Goal: Navigation & Orientation: Go to known website

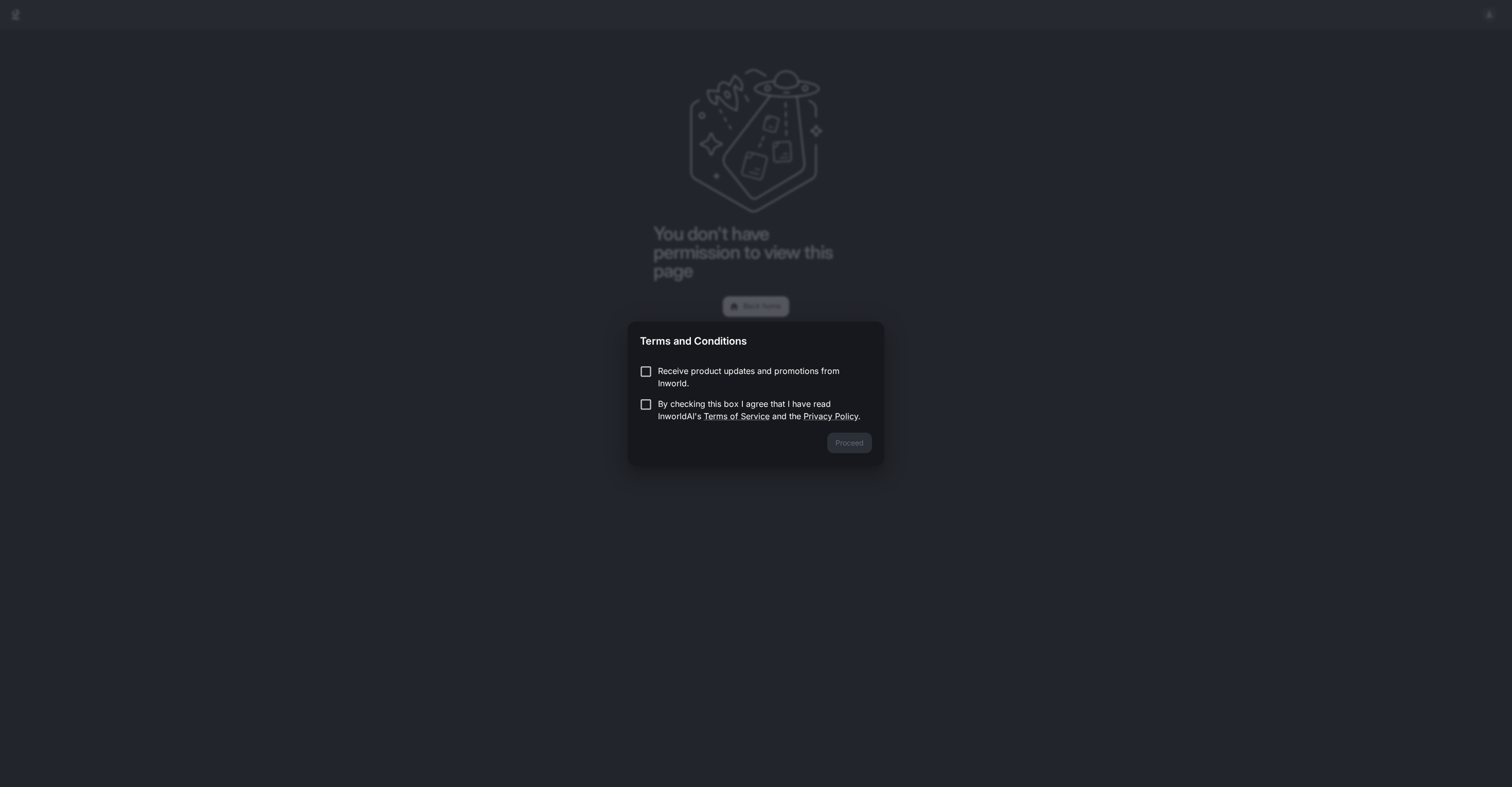
click at [671, 416] on p "By checking this box I agree that I have read InworldAI's Terms of Service and …" at bounding box center [761, 410] width 206 height 25
click at [837, 445] on button "Proceed" at bounding box center [849, 443] width 45 height 21
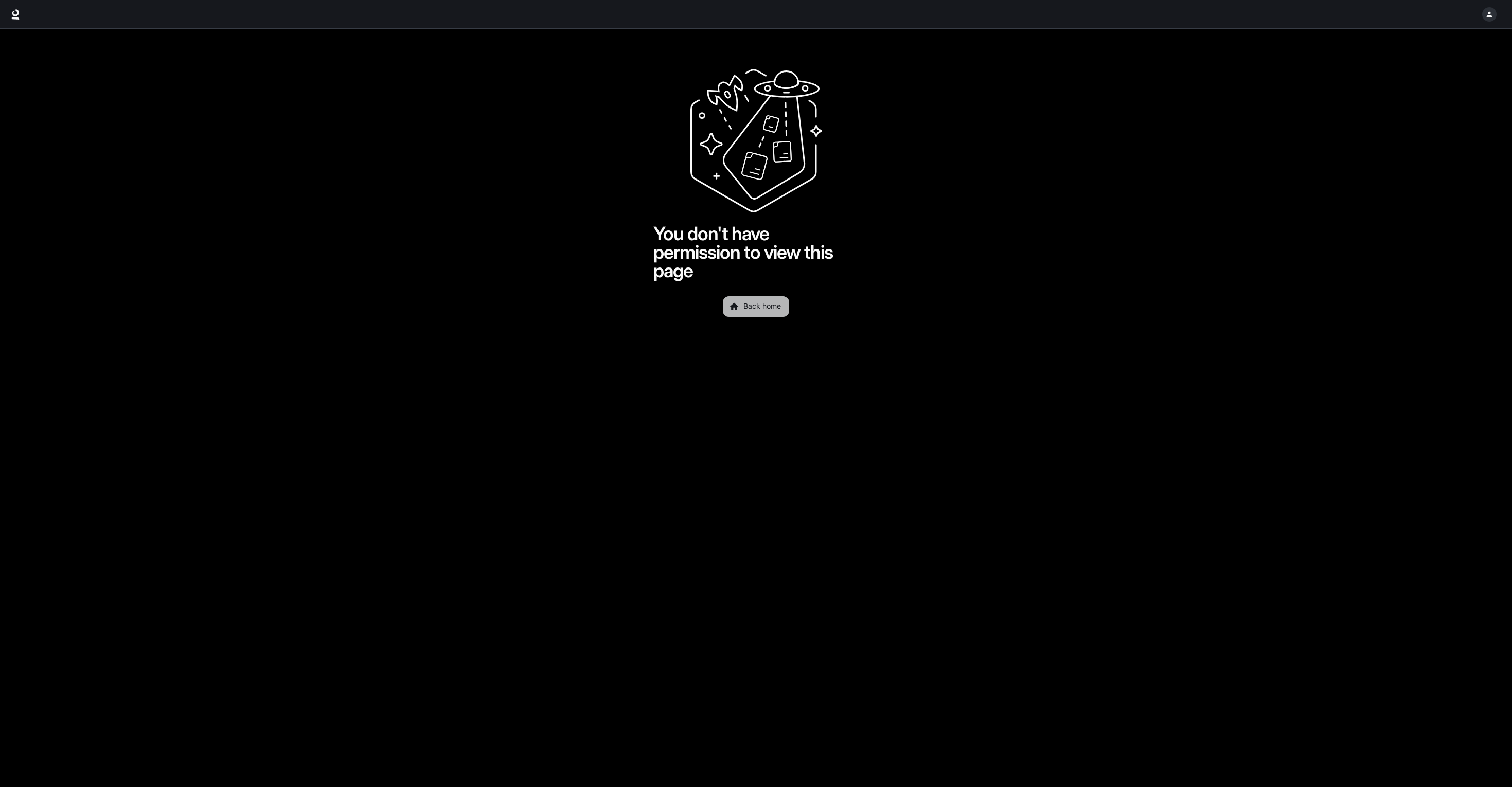
click at [747, 308] on link "Back home" at bounding box center [755, 307] width 66 height 21
